Goal: Transaction & Acquisition: Purchase product/service

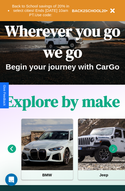
scroll to position [500, 0]
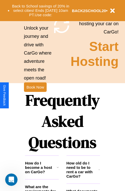
click at [35, 95] on h1 "Frequently Asked Questions" at bounding box center [62, 121] width 75 height 68
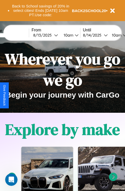
scroll to position [0, 0]
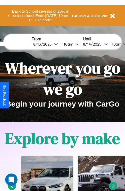
click at [17, 44] on input "text" at bounding box center [9, 44] width 39 height 4
type input "******"
click at [51, 44] on div "8 / 13 / 2025" at bounding box center [43, 44] width 21 height 5
select select "*"
select select "****"
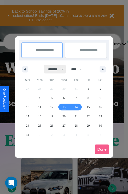
click at [54, 69] on select "******* ******** ***** ***** *** **** **** ****** ********* ******* ******** **…" at bounding box center [55, 69] width 22 height 8
select select "**"
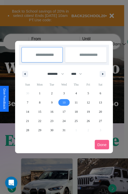
click at [64, 102] on span "10" at bounding box center [64, 102] width 3 height 9
type input "**********"
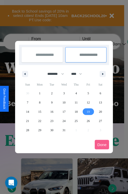
click at [88, 112] on span "19" at bounding box center [88, 111] width 3 height 9
type input "**********"
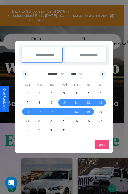
click at [102, 145] on button "Done" at bounding box center [102, 145] width 14 height 10
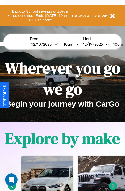
scroll to position [0, 21]
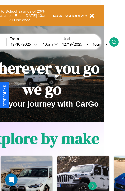
click at [116, 42] on icon at bounding box center [113, 41] width 5 height 5
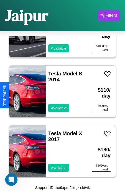
scroll to position [3653, 0]
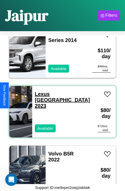
click at [54, 91] on link "Lexus TX 2023" at bounding box center [62, 99] width 55 height 17
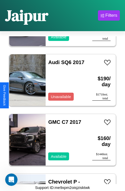
scroll to position [1032, 0]
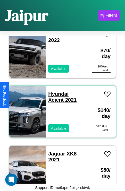
click at [56, 91] on link "Hyundai Xcient 2021" at bounding box center [62, 97] width 28 height 12
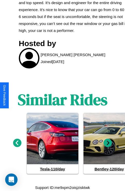
scroll to position [285, 0]
click at [107, 143] on icon at bounding box center [107, 142] width 8 height 8
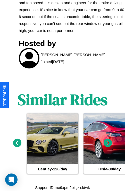
click at [107, 143] on icon at bounding box center [107, 142] width 8 height 8
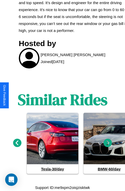
click at [107, 143] on icon at bounding box center [107, 142] width 8 height 8
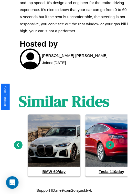
scroll to position [57, 22]
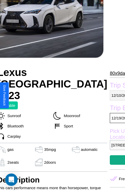
select select "*"
select select "****"
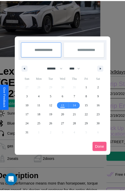
scroll to position [0, 22]
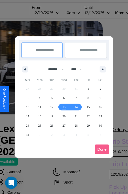
click at [54, 13] on div at bounding box center [64, 97] width 128 height 194
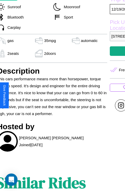
scroll to position [182, 22]
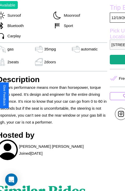
scroll to position [128, 22]
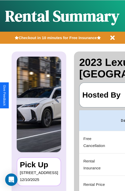
scroll to position [0, 98]
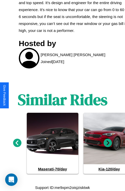
scroll to position [285, 0]
click at [107, 143] on icon at bounding box center [107, 142] width 8 height 8
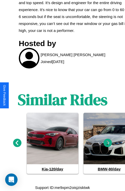
click at [107, 143] on icon at bounding box center [107, 142] width 8 height 8
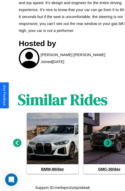
click at [107, 143] on icon at bounding box center [107, 142] width 8 height 8
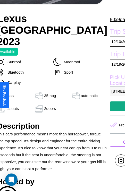
scroll to position [110, 22]
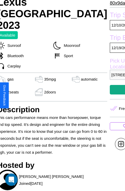
scroll to position [128, 22]
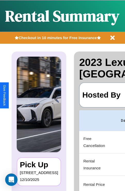
scroll to position [0, 98]
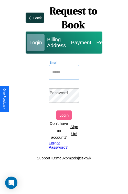
click at [64, 72] on input "Email" at bounding box center [64, 72] width 31 height 14
type input "**********"
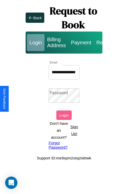
scroll to position [0, 0]
click at [64, 145] on link "Forgot Password?" at bounding box center [64, 145] width 31 height 9
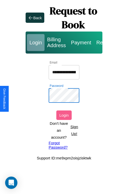
scroll to position [0, 27]
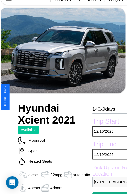
scroll to position [155, 23]
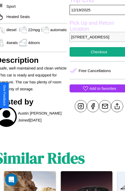
click at [95, 92] on p "Add to favorites" at bounding box center [102, 88] width 27 height 7
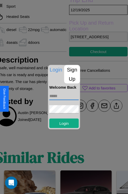
click at [64, 96] on input "text" at bounding box center [65, 96] width 30 height 8
type input "**********"
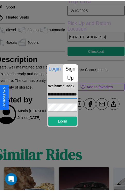
scroll to position [0, 0]
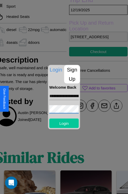
click at [64, 123] on button "Login" at bounding box center [65, 124] width 30 height 10
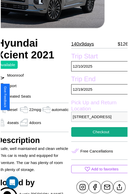
scroll to position [47, 23]
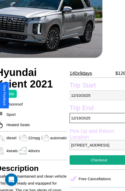
click at [95, 95] on p "[DATE]" at bounding box center [98, 95] width 59 height 10
select select "*"
select select "****"
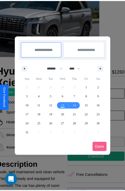
scroll to position [0, 23]
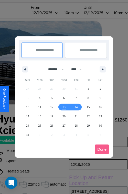
click at [53, 13] on div at bounding box center [64, 97] width 128 height 194
